Goal: Browse casually: Explore the website without a specific task or goal

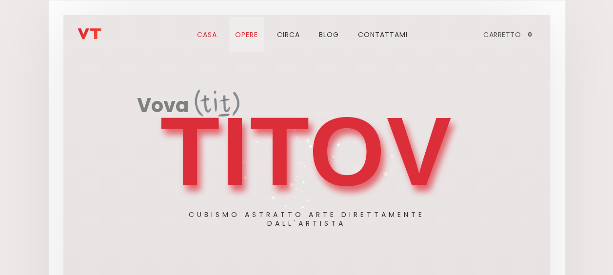
click at [248, 31] on link "Opere" at bounding box center [246, 34] width 35 height 35
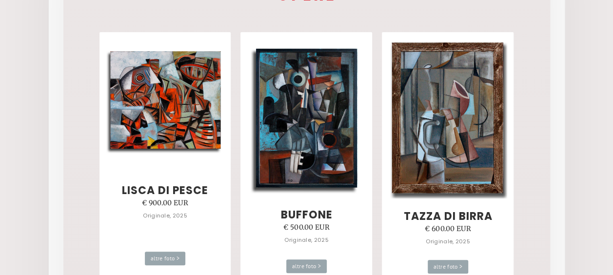
scroll to position [97, 0]
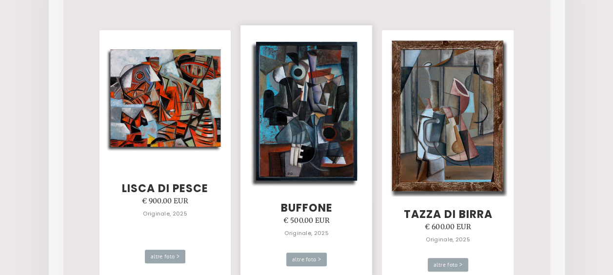
click at [316, 204] on h3 "buffone" at bounding box center [306, 208] width 52 height 12
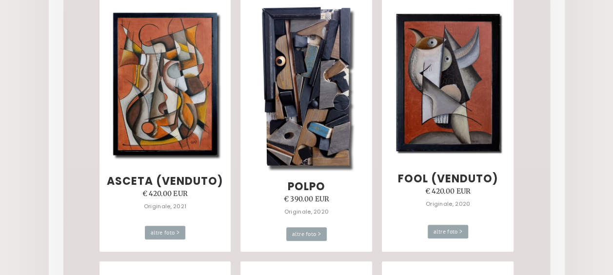
scroll to position [4059, 0]
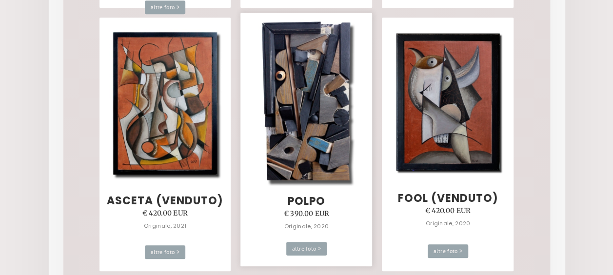
click at [286, 83] on img at bounding box center [306, 102] width 118 height 167
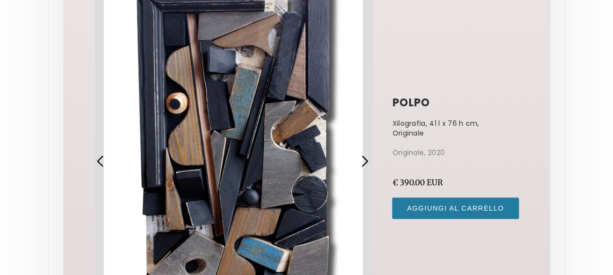
scroll to position [136, 0]
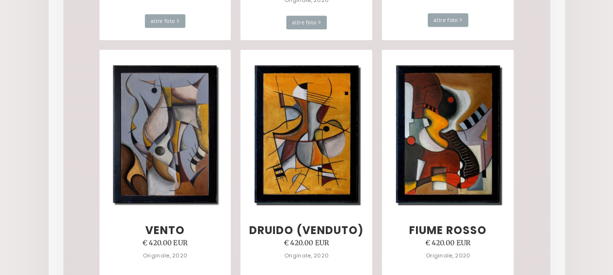
scroll to position [4317, 0]
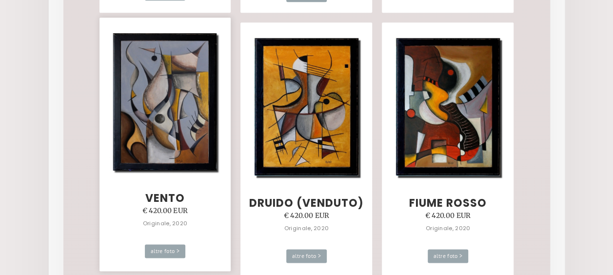
click at [171, 98] on img at bounding box center [165, 102] width 118 height 152
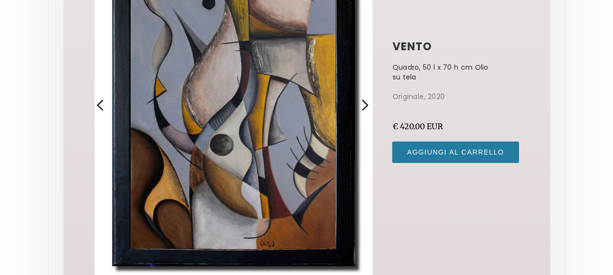
scroll to position [156, 0]
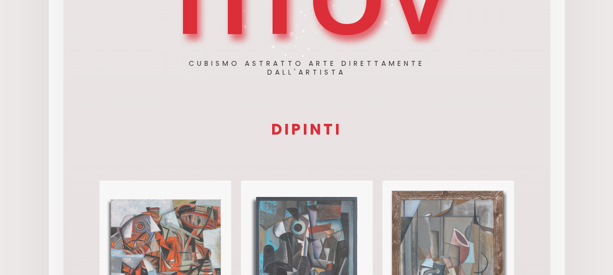
scroll to position [156, 0]
